Goal: Register for event/course

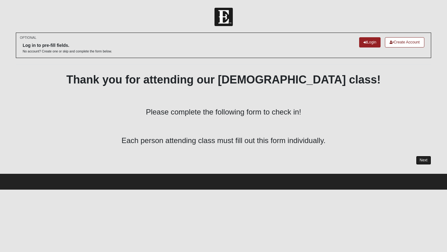
click at [424, 160] on link "Next" at bounding box center [423, 160] width 15 height 9
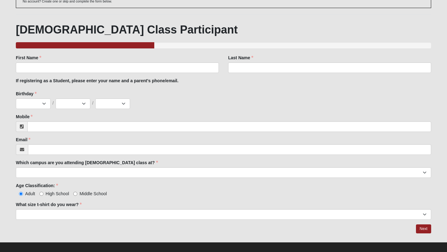
scroll to position [56, 0]
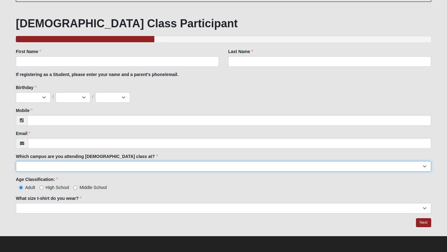
click at [316, 165] on select "Arlington Baymeadows Eleven22 Online [PERSON_NAME][GEOGRAPHIC_DATA] Jesup [GEOG…" at bounding box center [223, 166] width 415 height 11
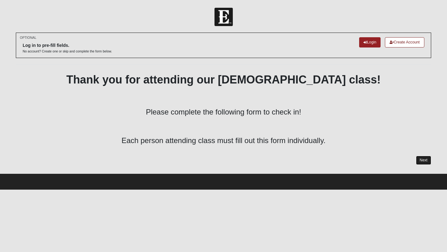
click at [423, 161] on link "Next" at bounding box center [423, 160] width 15 height 9
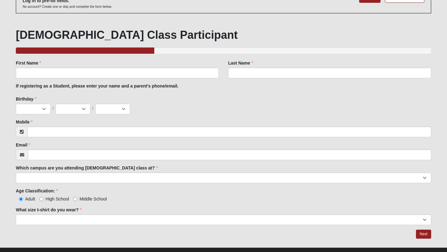
scroll to position [42, 0]
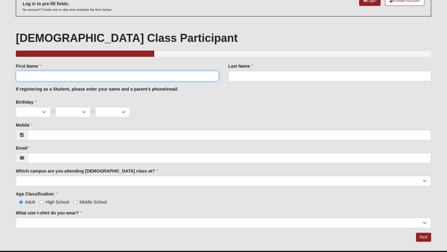
click at [105, 77] on input "First Name" at bounding box center [117, 76] width 203 height 11
type input "[PERSON_NAME]"
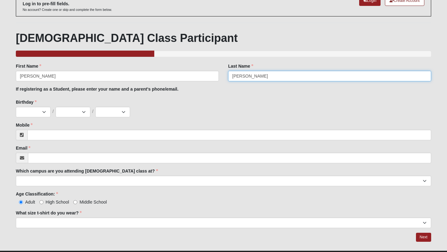
type input "[PERSON_NAME]"
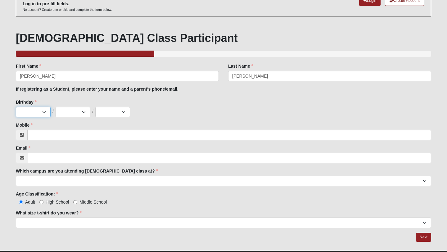
click at [34, 112] on select "Jan Feb Mar Apr May Jun [DATE] Aug Sep Oct Nov Dec" at bounding box center [33, 112] width 35 height 11
select select "12"
click at [16, 107] on select "Jan Feb Mar Apr May Jun [DATE] Aug Sep Oct Nov Dec" at bounding box center [33, 112] width 35 height 11
click at [76, 112] on select "1 2 3 4 5 6 7 8 9 10 11 12 13 14 15 16 17 18 19 20 21 22 23 24 25 26 27 28 29 3…" at bounding box center [73, 112] width 35 height 11
select select "17"
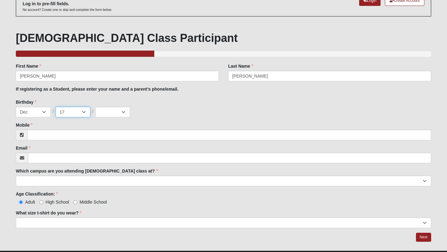
click at [56, 107] on select "1 2 3 4 5 6 7 8 9 10 11 12 13 14 15 16 17 18 19 20 21 22 23 24 25 26 27 28 29 3…" at bounding box center [73, 112] width 35 height 11
click at [114, 110] on select "2025 2024 2023 2022 2021 2020 2019 2018 2017 2016 2015 2014 2013 2012 2011 2010…" at bounding box center [112, 112] width 35 height 11
select select "1979"
click at [95, 107] on select "2025 2024 2023 2022 2021 2020 2019 2018 2017 2016 2015 2014 2013 2012 2011 2010…" at bounding box center [112, 112] width 35 height 11
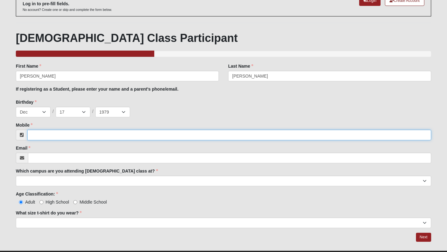
click at [75, 134] on input "Mobile" at bounding box center [229, 135] width 404 height 11
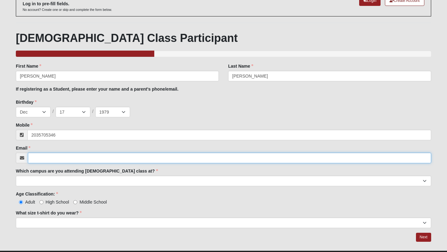
type input "[PHONE_NUMBER]"
click at [75, 158] on input "Email" at bounding box center [229, 158] width 403 height 11
type input "[EMAIL_ADDRESS][DOMAIN_NAME]"
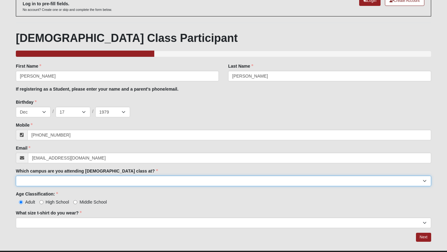
click at [73, 183] on select "Arlington Baymeadows Eleven22 Online [PERSON_NAME][GEOGRAPHIC_DATA] Jesup [GEOG…" at bounding box center [223, 181] width 415 height 11
select select "10"
click at [16, 176] on select "Arlington Baymeadows Eleven22 Online [PERSON_NAME][GEOGRAPHIC_DATA] Jesup [GEOG…" at bounding box center [223, 181] width 415 height 11
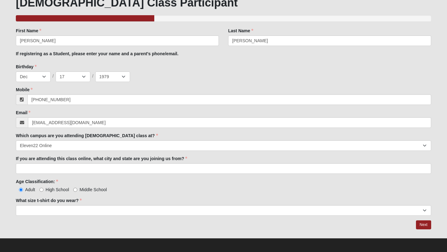
scroll to position [77, 0]
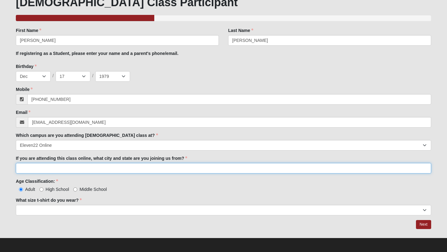
click at [74, 167] on input "If you are attending this class online, what city and state are you joining us …" at bounding box center [223, 168] width 415 height 11
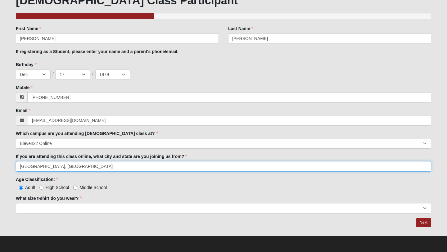
type input "[GEOGRAPHIC_DATA], [GEOGRAPHIC_DATA]"
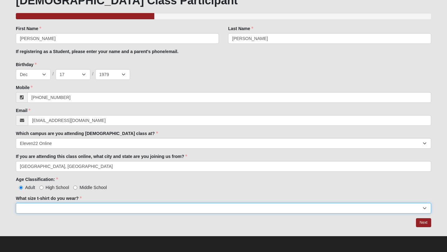
click at [53, 206] on select "Small Medium Large XL 2XL 3XL" at bounding box center [223, 208] width 415 height 11
select select "Large"
click at [16, 203] on select "Small Medium Large XL 2XL 3XL" at bounding box center [223, 208] width 415 height 11
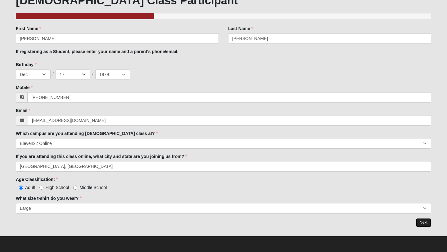
click at [421, 223] on link "Next" at bounding box center [423, 222] width 15 height 9
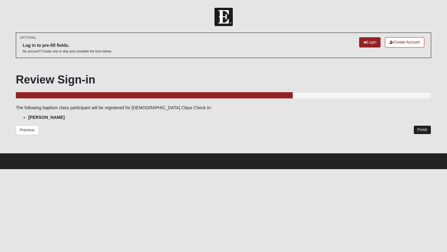
click at [422, 128] on link "Finish" at bounding box center [422, 129] width 18 height 9
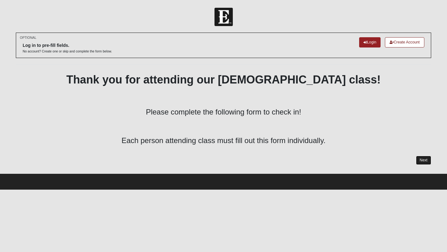
click at [421, 159] on link "Next" at bounding box center [423, 160] width 15 height 9
